Goal: Task Accomplishment & Management: Manage account settings

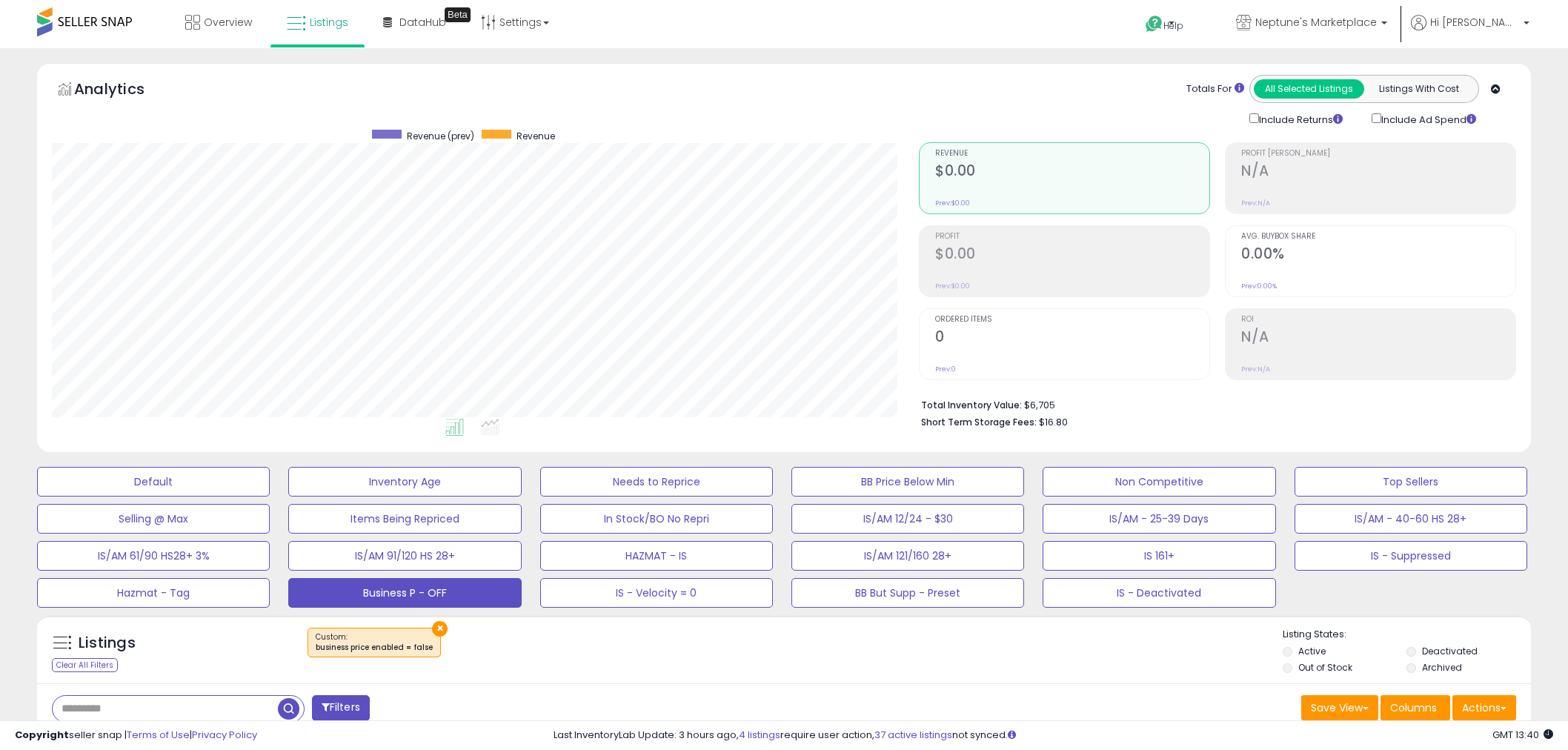
select select "**********"
select select "**"
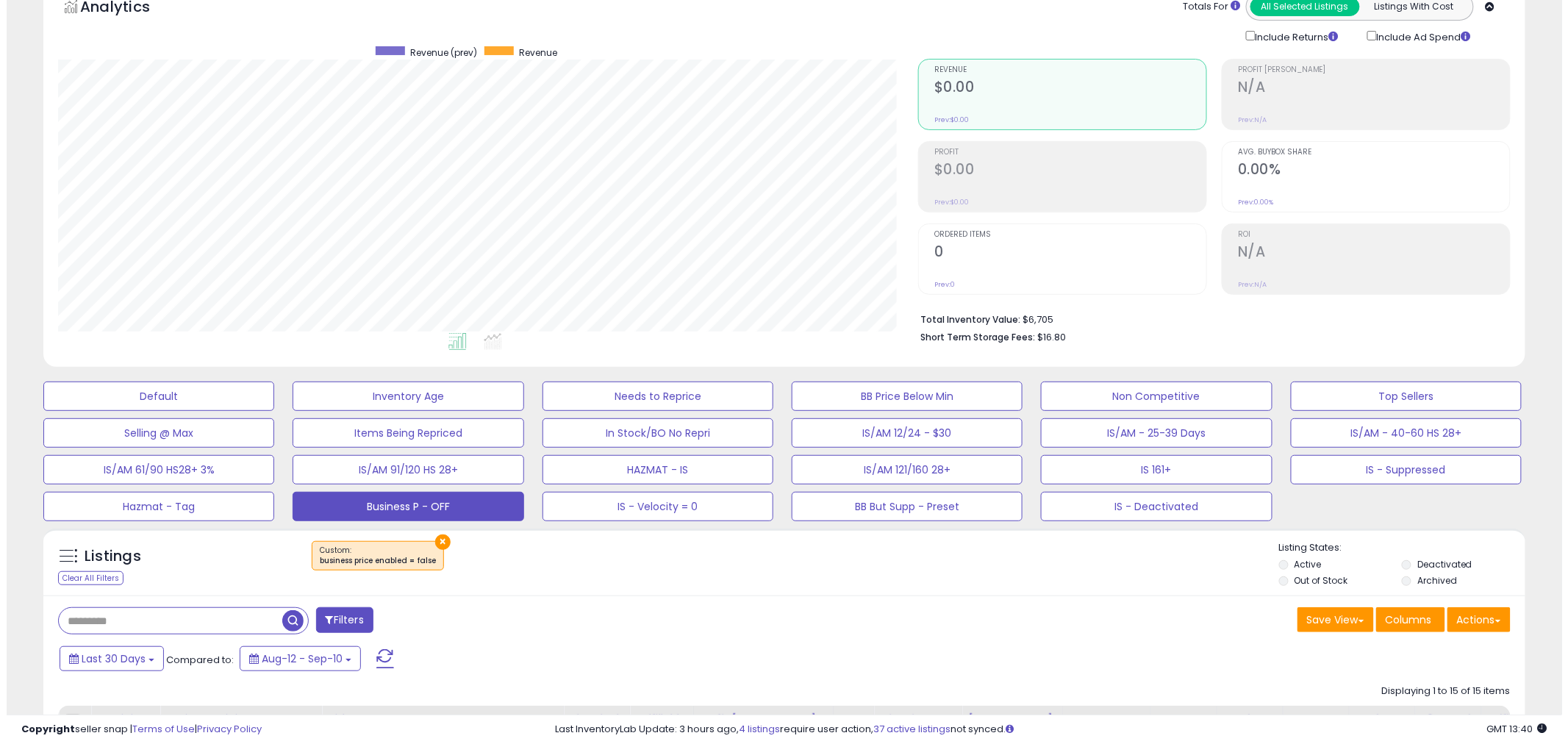
scroll to position [301, 860]
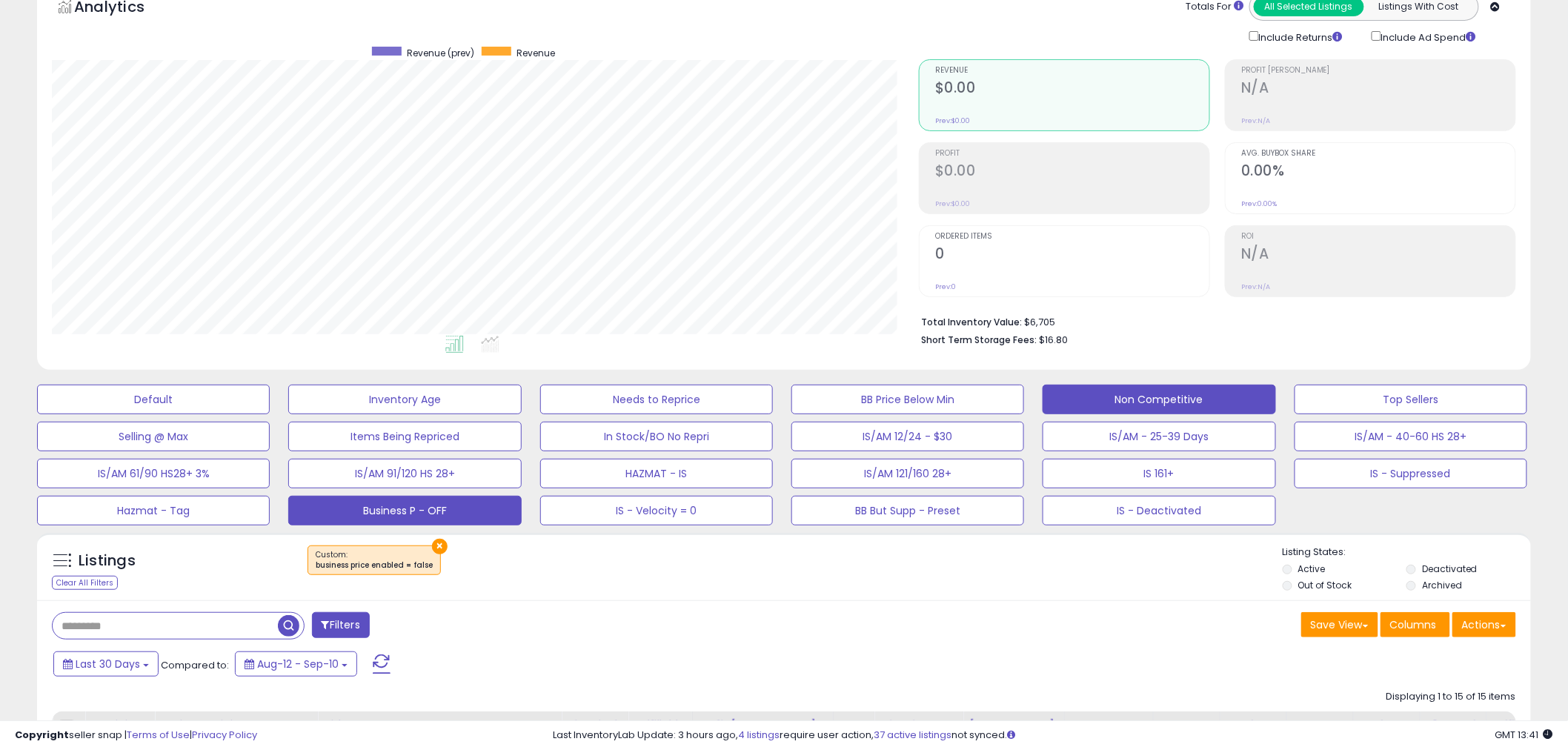
click at [1112, 401] on button "Non Competitive" at bounding box center [1159, 399] width 233 height 30
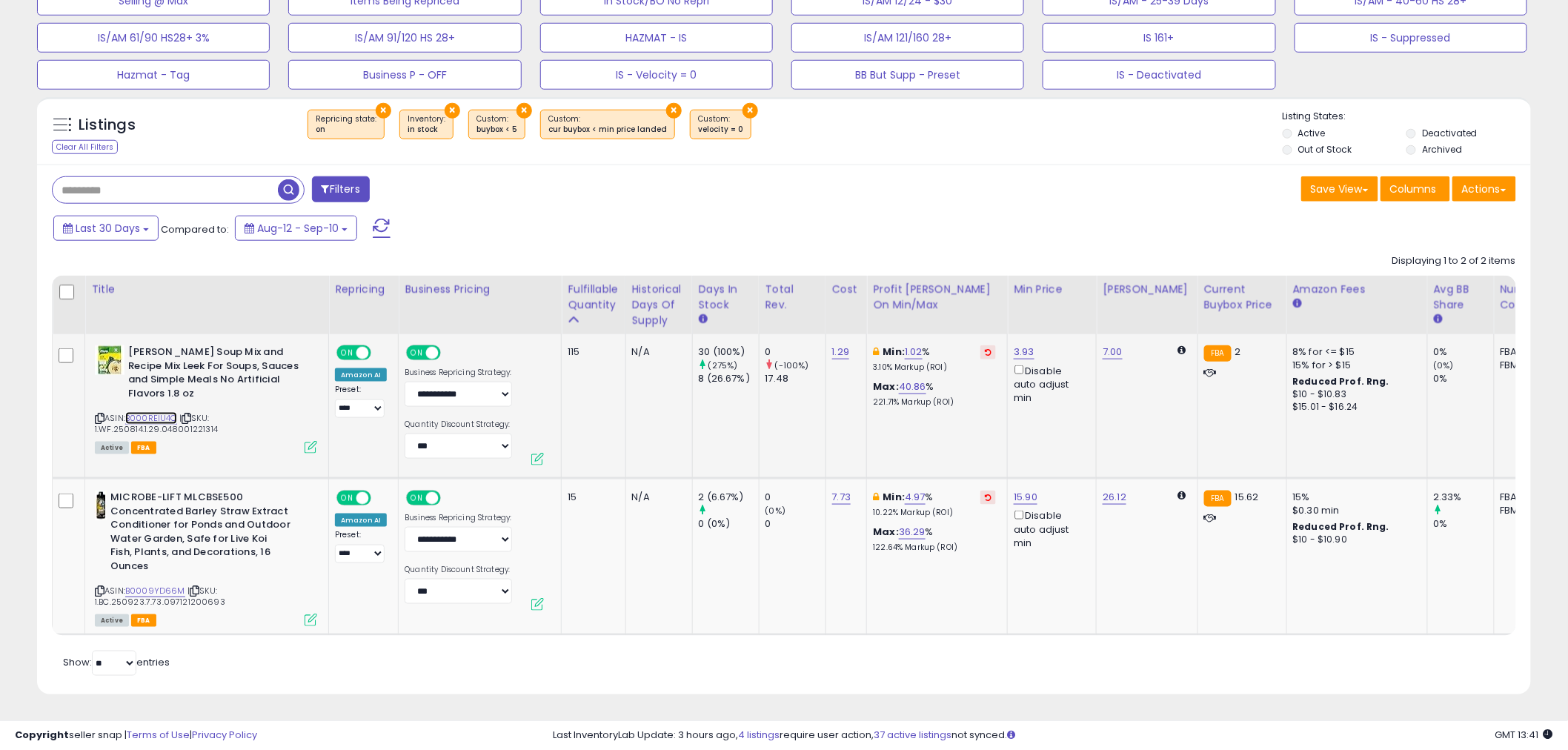
click at [163, 412] on link "B000REIU4C" at bounding box center [151, 418] width 52 height 13
click at [1023, 351] on link "3.93" at bounding box center [1024, 352] width 21 height 15
drag, startPoint x: 982, startPoint y: 306, endPoint x: 885, endPoint y: 302, distance: 97.1
click at [886, 302] on table "Title Repricing" at bounding box center [1179, 456] width 2256 height 360
type input "****"
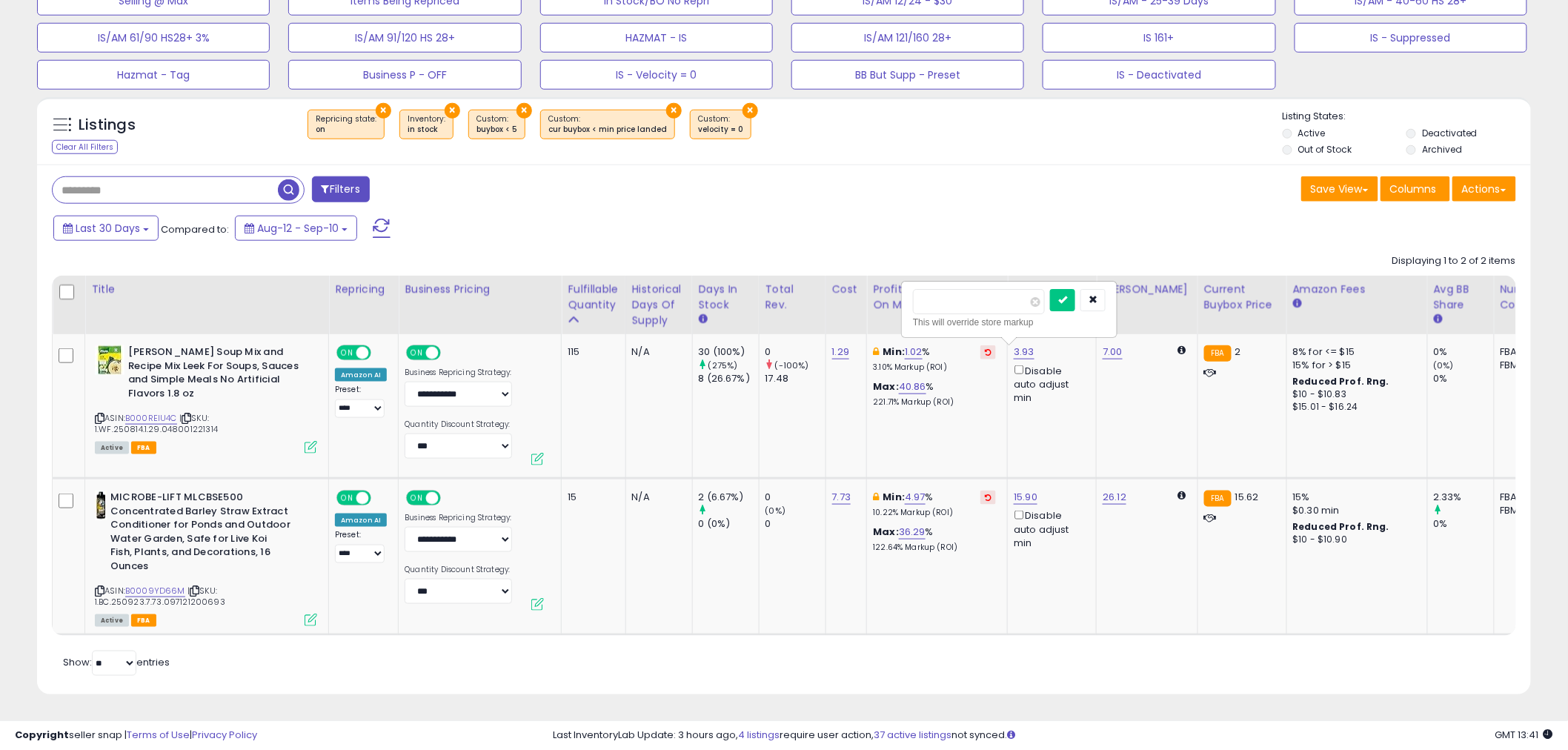
click button "submit" at bounding box center [1062, 300] width 25 height 22
click at [912, 497] on link "4.97" at bounding box center [914, 497] width 21 height 15
drag, startPoint x: 870, startPoint y: 453, endPoint x: 694, endPoint y: 435, distance: 176.9
click at [701, 439] on tbody "**********" at bounding box center [1180, 485] width 2255 height 301
type input "*"
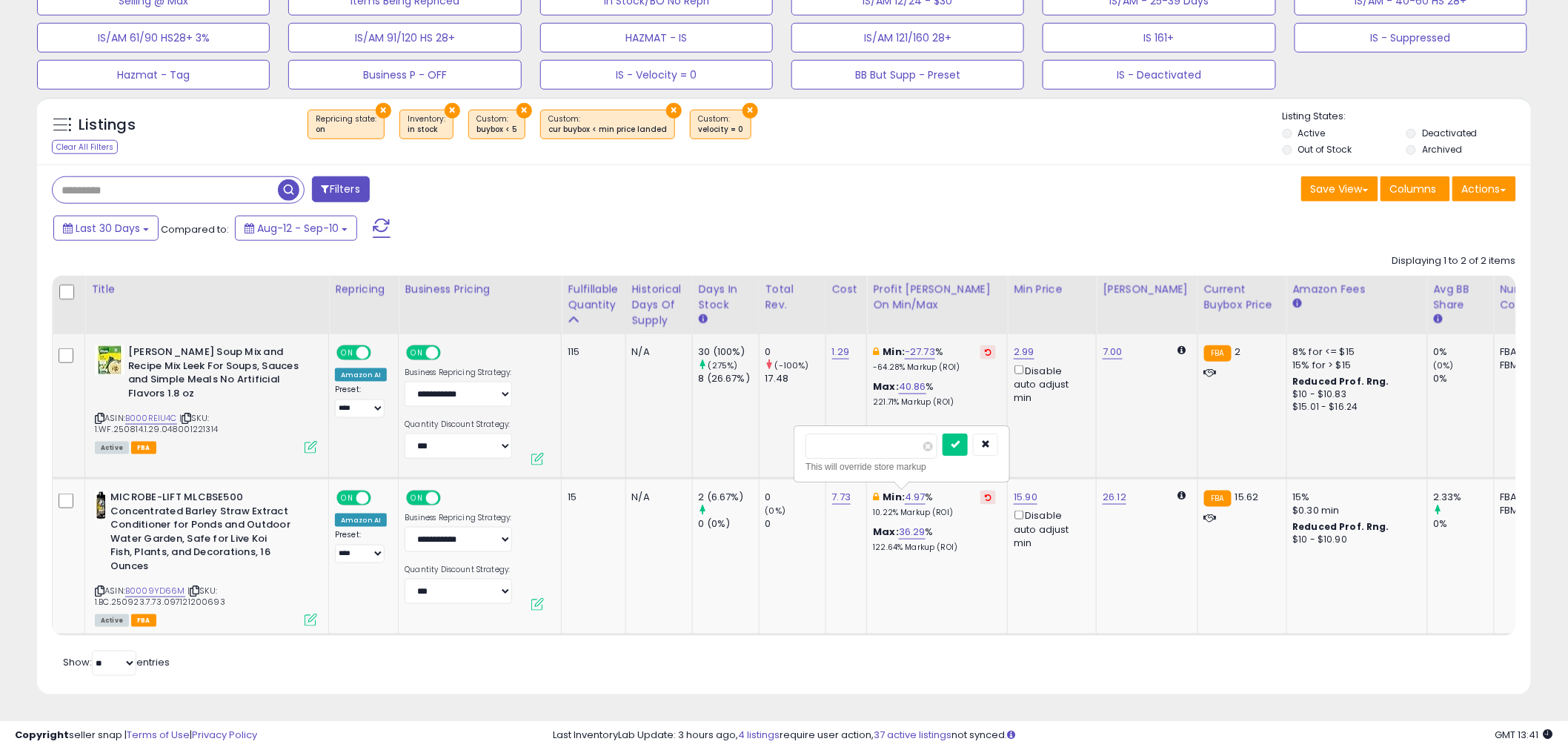
click button "submit" at bounding box center [955, 444] width 25 height 22
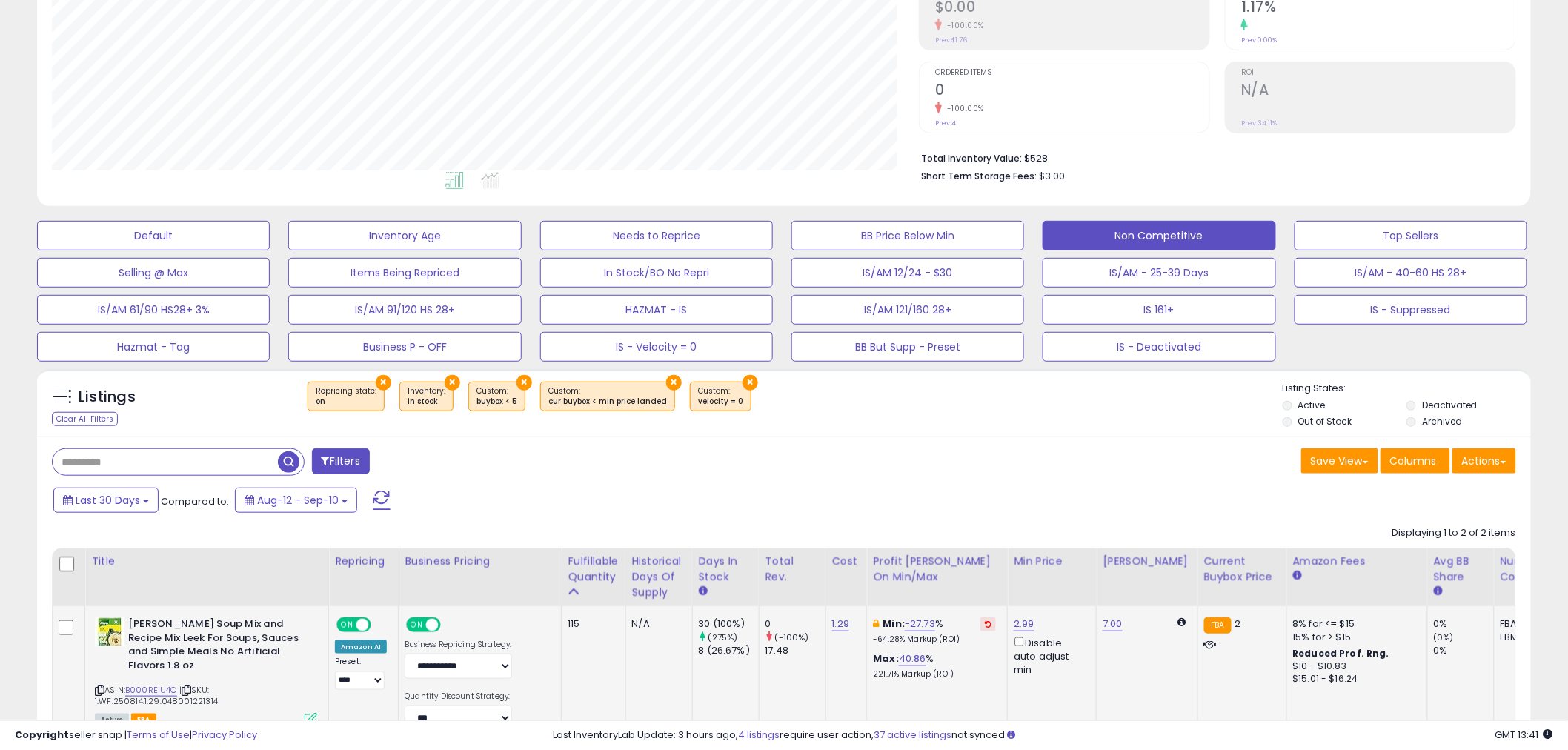
scroll to position [246, 0]
click at [221, 275] on button "Selling @ Max" at bounding box center [153, 272] width 233 height 30
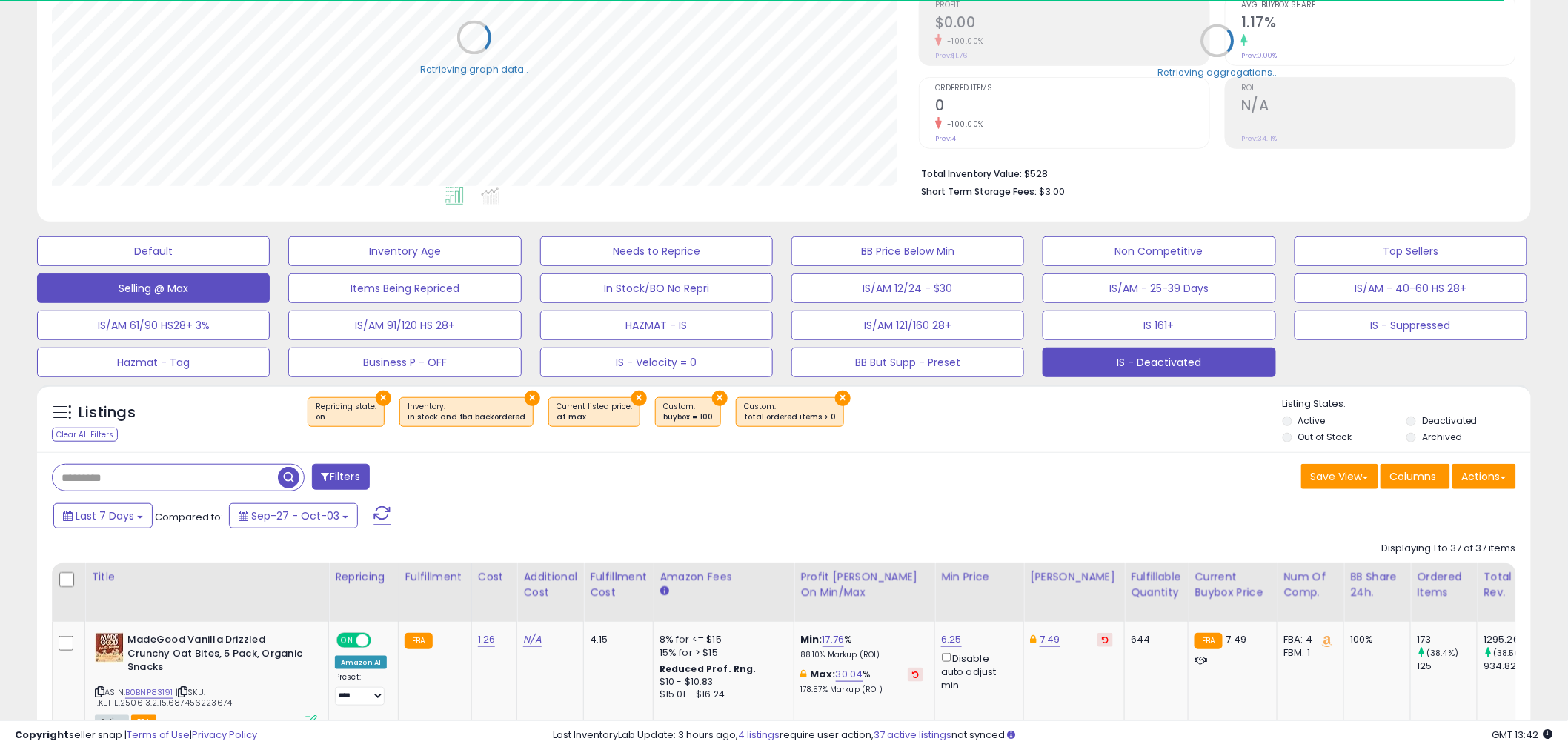
scroll to position [740988, 739954]
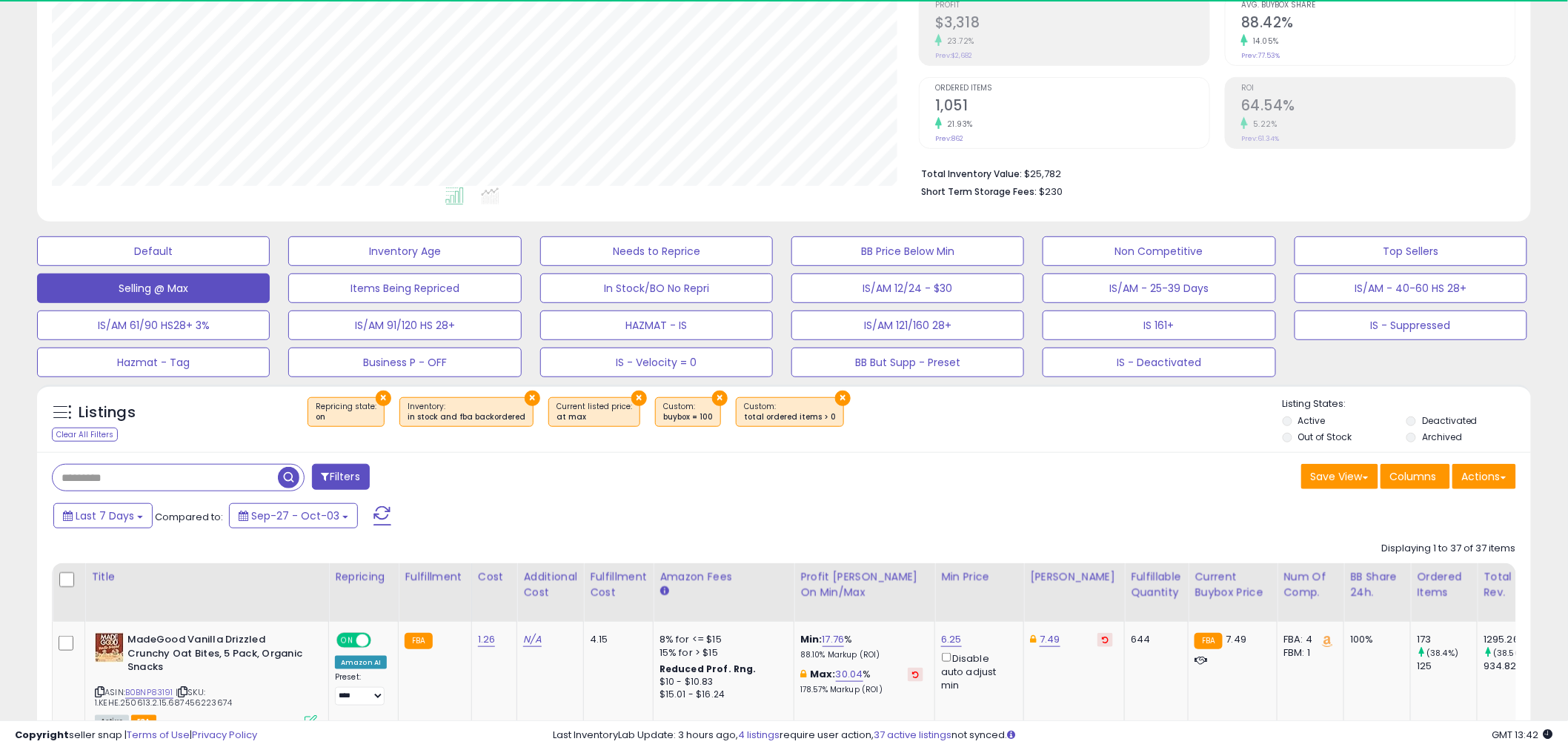
click at [1295, 434] on li "Out of Stock" at bounding box center [1343, 439] width 122 height 16
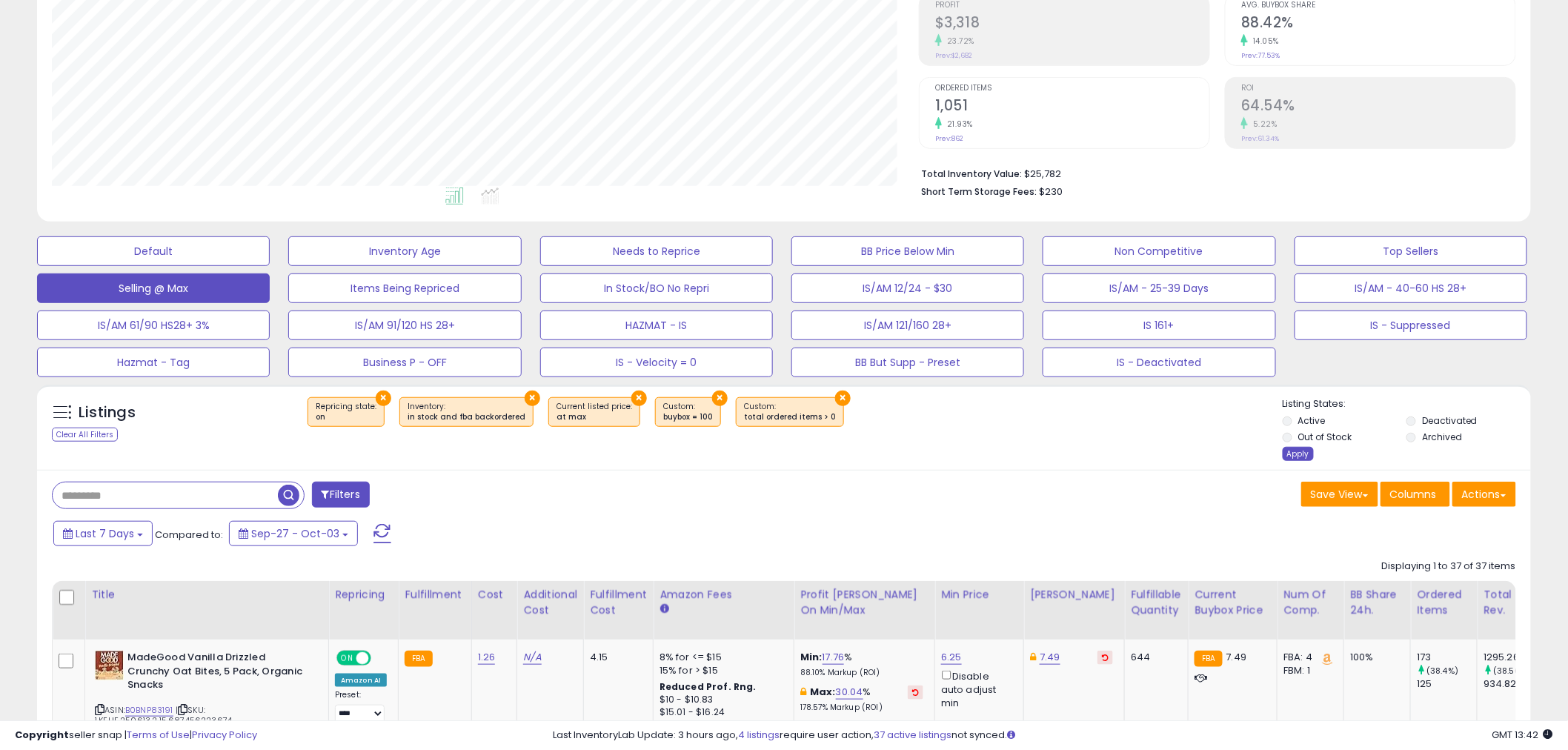
click at [1297, 453] on div "Apply" at bounding box center [1298, 454] width 31 height 14
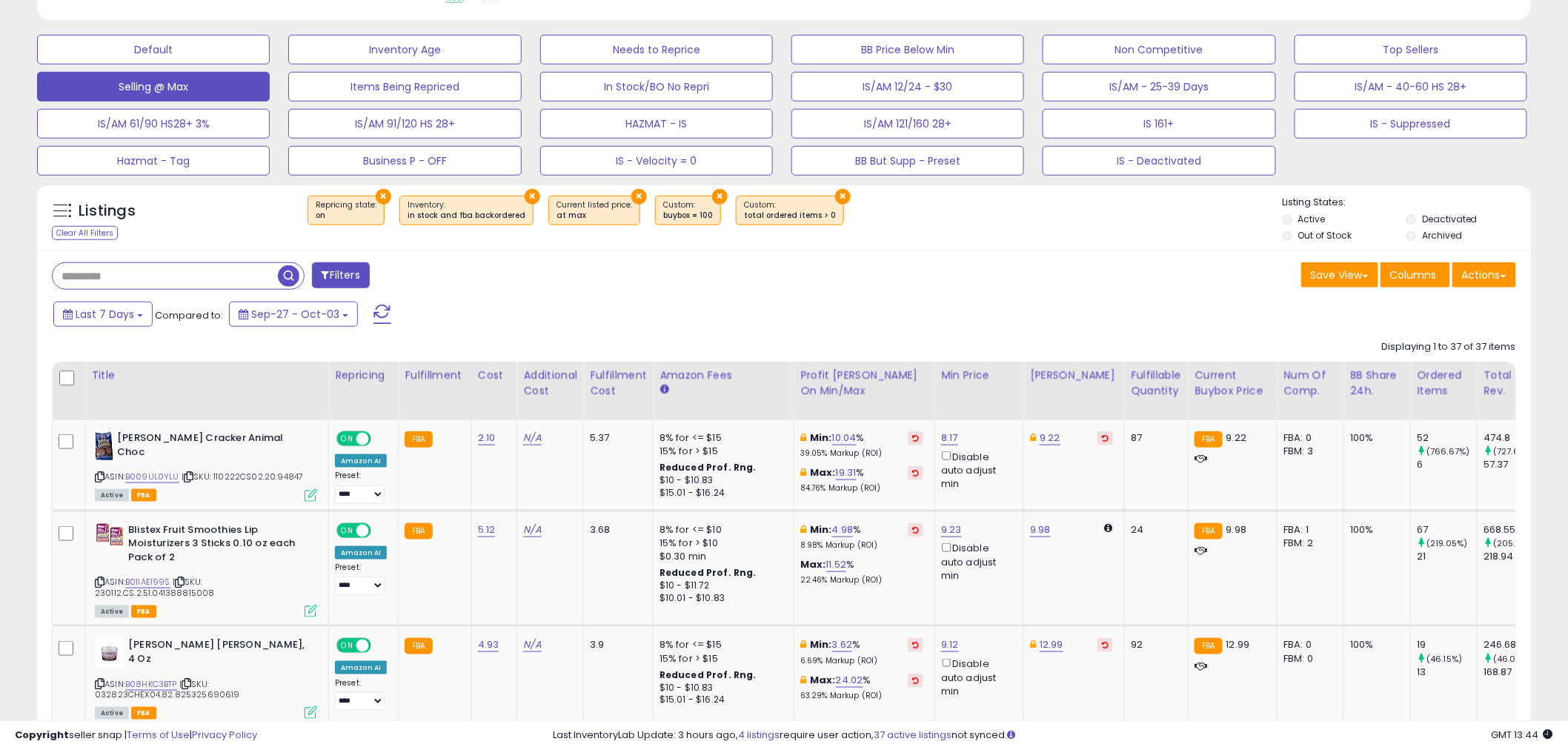
scroll to position [630, 0]
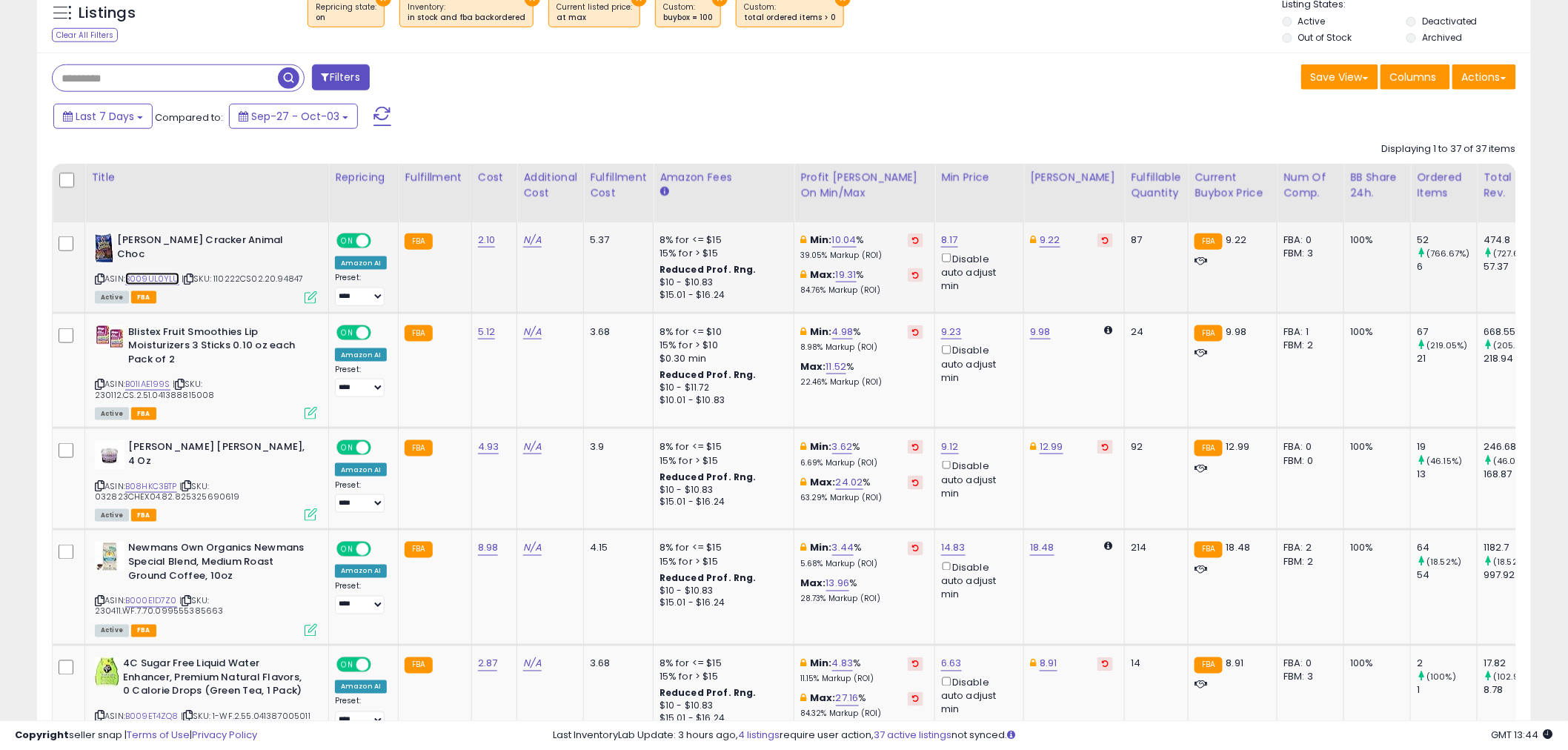
click at [151, 272] on link "B009UL0YLU" at bounding box center [152, 279] width 54 height 13
click at [1041, 242] on link "9.22" at bounding box center [1050, 240] width 21 height 15
drag, startPoint x: 1016, startPoint y: 191, endPoint x: 845, endPoint y: 184, distance: 171.1
type input "****"
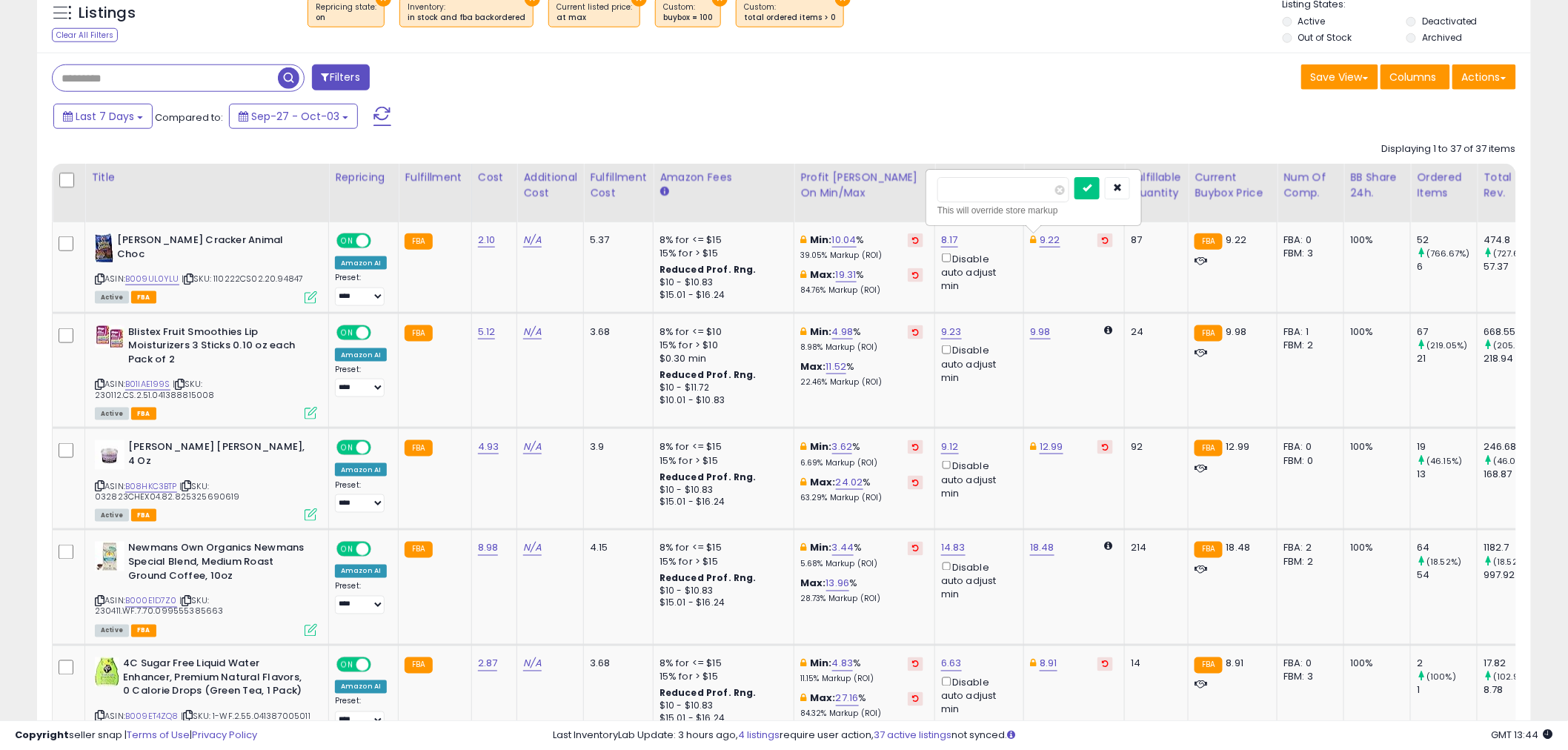
click button "submit" at bounding box center [1087, 188] width 25 height 22
click at [160, 387] on link "B01IAE199S" at bounding box center [148, 384] width 45 height 13
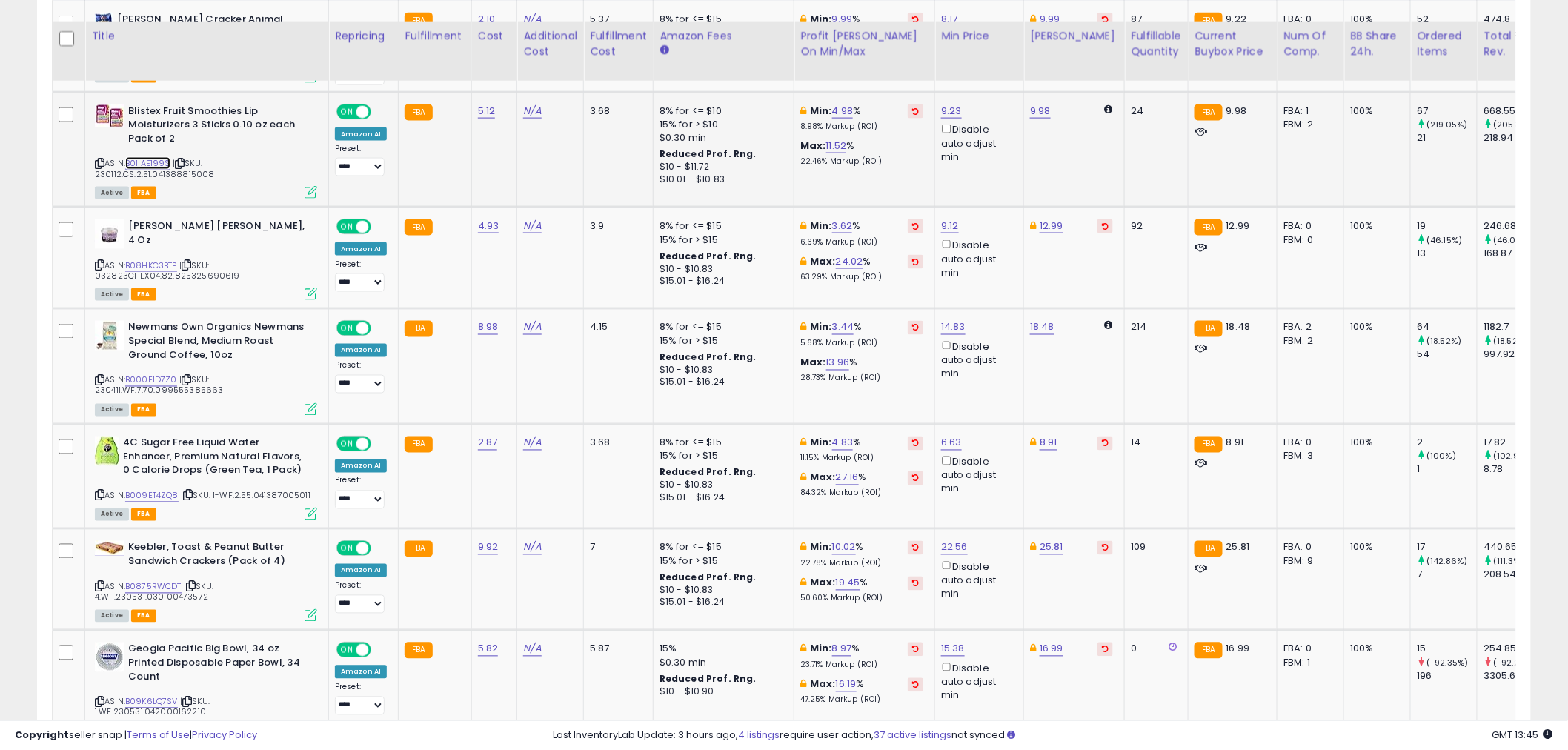
scroll to position [877, 0]
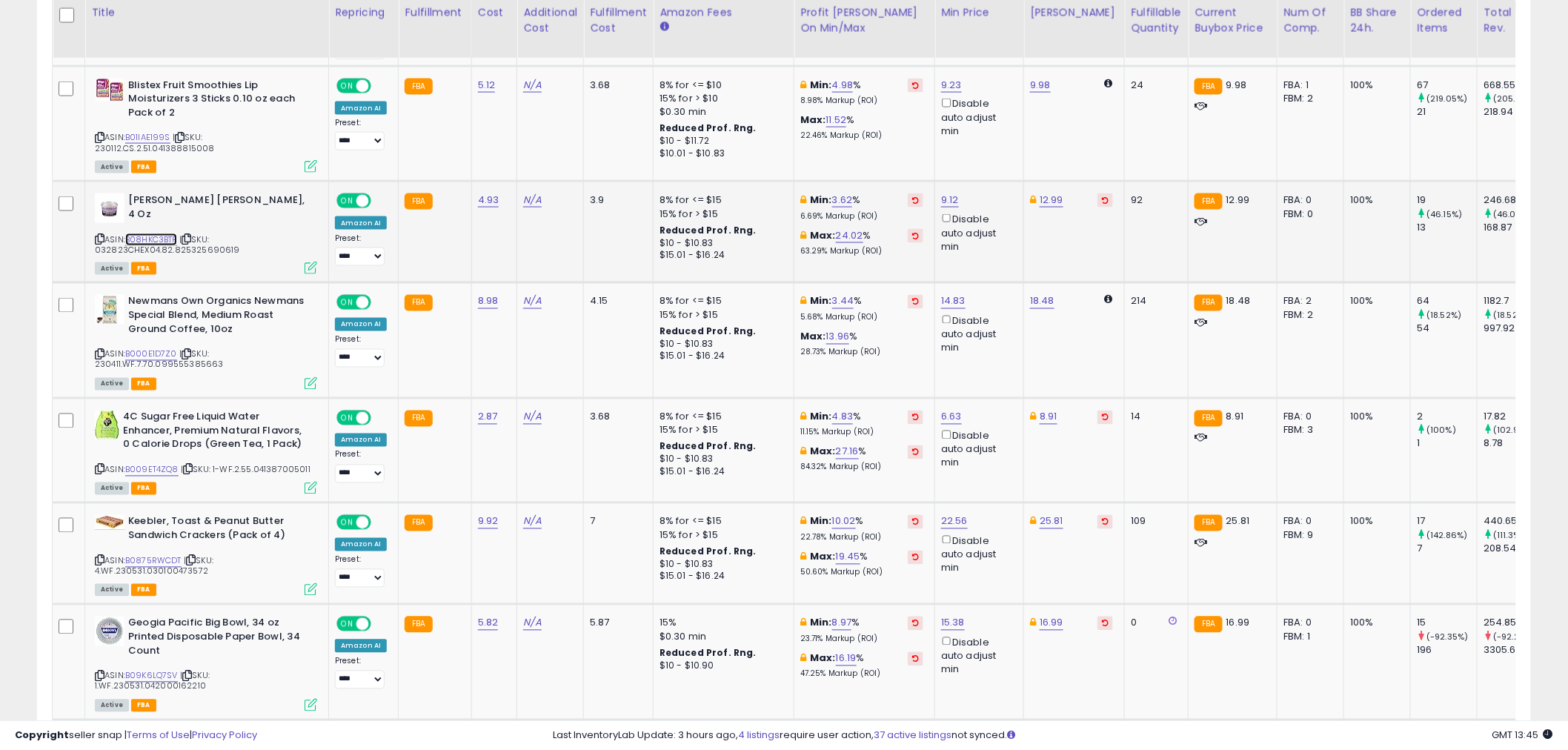
click at [173, 240] on link "B08HKC3BTP" at bounding box center [151, 240] width 52 height 13
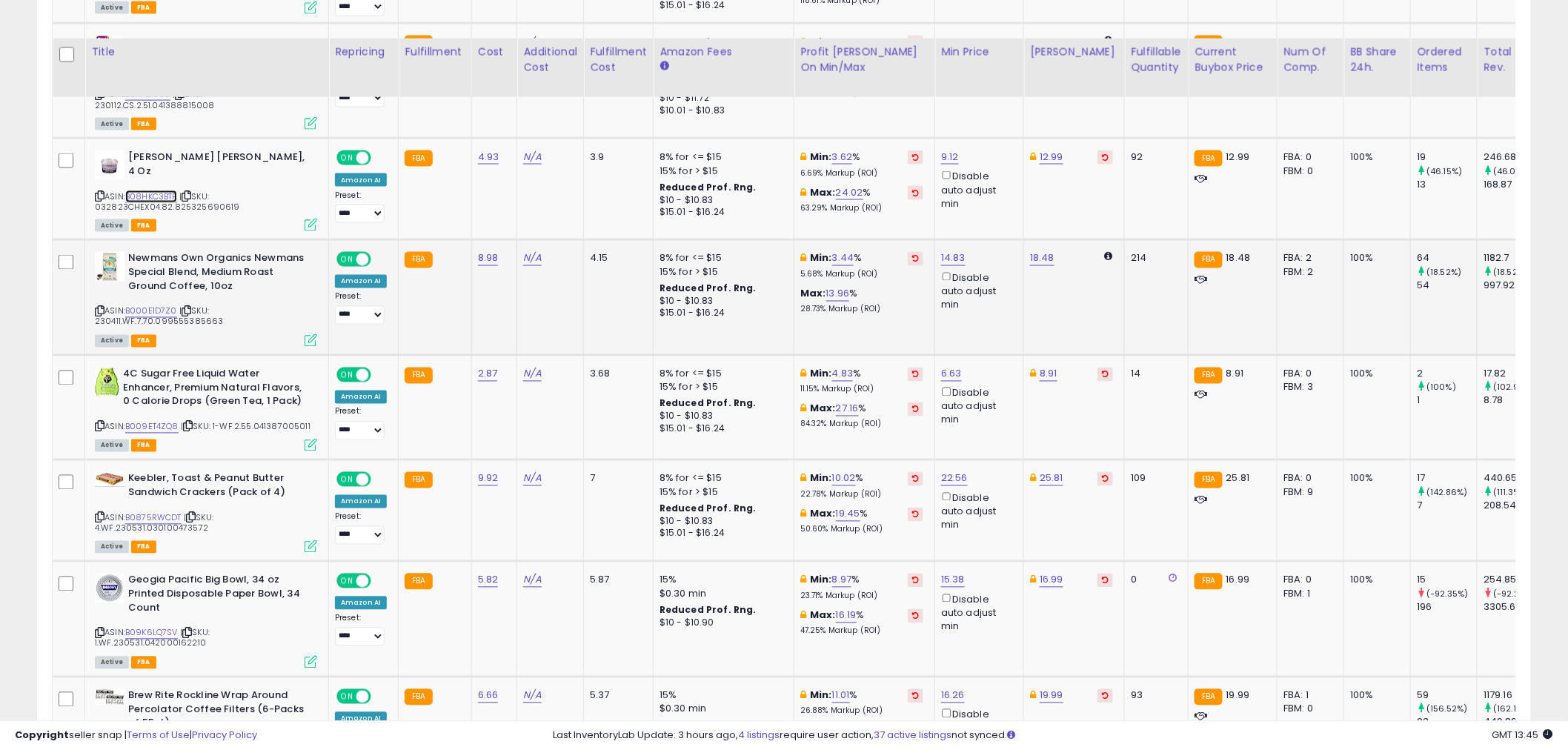
scroll to position [960, 0]
